Goal: Transaction & Acquisition: Purchase product/service

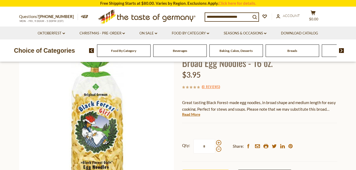
click at [132, 52] on span "Food By Category" at bounding box center [123, 51] width 25 height 4
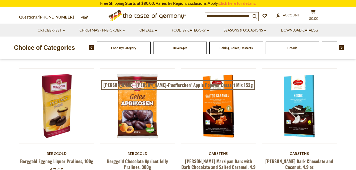
scroll to position [53, 0]
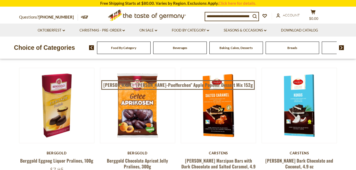
click at [341, 48] on img at bounding box center [341, 47] width 5 height 5
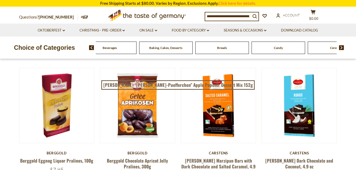
click at [340, 48] on img at bounding box center [341, 47] width 5 height 5
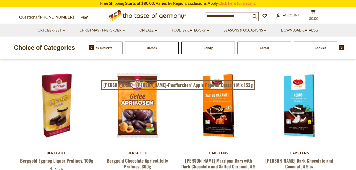
click at [340, 48] on img at bounding box center [341, 47] width 5 height 5
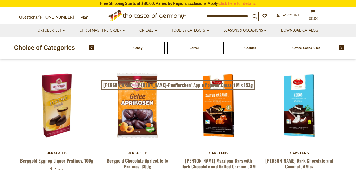
click at [340, 48] on img at bounding box center [341, 47] width 5 height 5
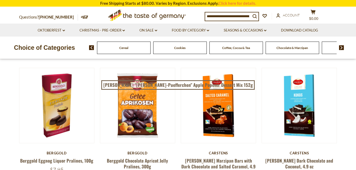
click at [340, 48] on img at bounding box center [341, 47] width 5 height 5
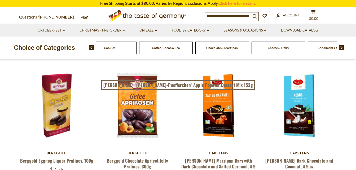
click at [340, 48] on img at bounding box center [341, 47] width 5 height 5
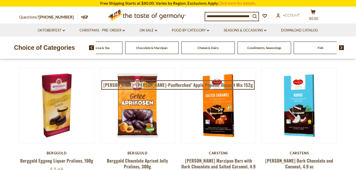
click at [340, 48] on img at bounding box center [341, 47] width 5 height 5
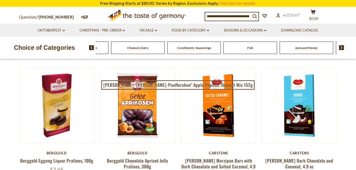
click at [340, 48] on img at bounding box center [341, 47] width 5 height 5
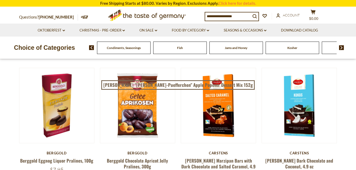
click at [340, 48] on img at bounding box center [341, 47] width 5 height 5
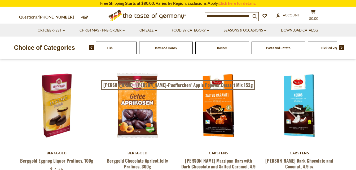
click at [340, 48] on img at bounding box center [341, 47] width 5 height 5
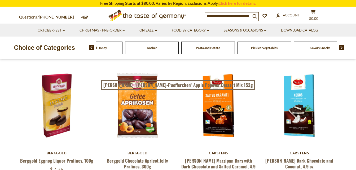
click at [340, 48] on img at bounding box center [341, 47] width 5 height 5
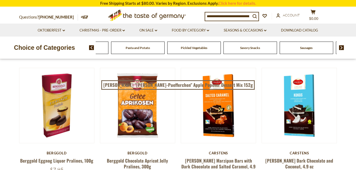
click at [340, 48] on img at bounding box center [341, 47] width 5 height 5
click at [249, 48] on span "Sausages" at bounding box center [255, 48] width 12 height 4
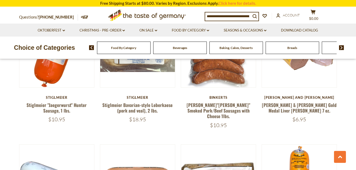
scroll to position [1087, 0]
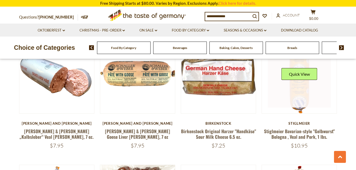
click at [303, 76] on link at bounding box center [299, 76] width 63 height 63
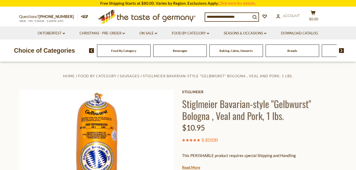
scroll to position [159, 0]
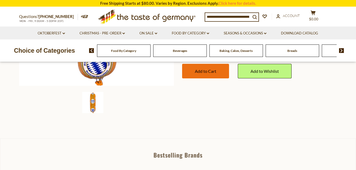
click at [216, 75] on button "Add to Cart" at bounding box center [205, 71] width 47 height 15
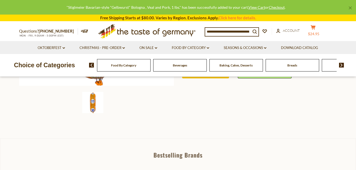
click at [315, 28] on icon "cart" at bounding box center [313, 27] width 5 height 5
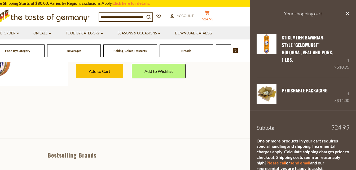
scroll to position [25, 0]
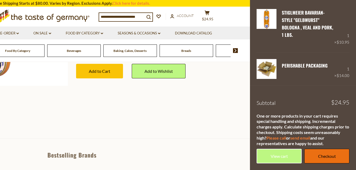
click at [318, 155] on link "Checkout" at bounding box center [326, 156] width 45 height 15
